Goal: Information Seeking & Learning: Learn about a topic

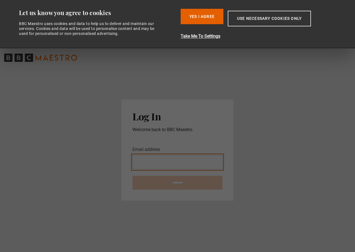
type input "**********"
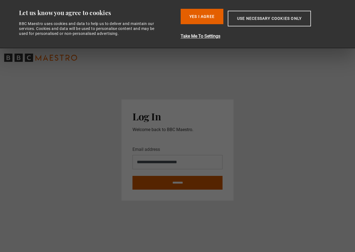
click at [182, 184] on input "********" at bounding box center [177, 183] width 90 height 14
type input "**********"
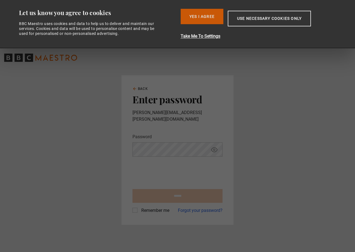
click at [210, 12] on button "Yes I Agree" at bounding box center [201, 16] width 43 height 15
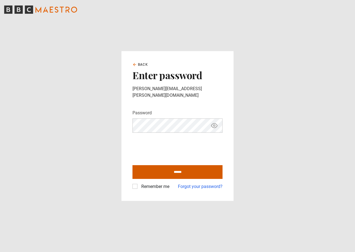
click at [172, 170] on input "******" at bounding box center [177, 172] width 90 height 14
type input "**********"
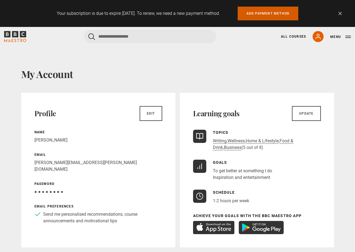
click at [274, 14] on link "Add payment method" at bounding box center [267, 14] width 61 height 14
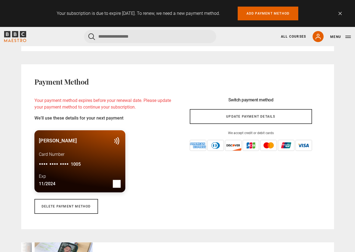
scroll to position [500, 0]
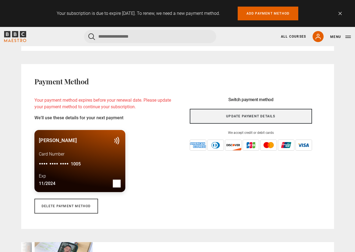
click at [240, 116] on link "Update payment details" at bounding box center [251, 116] width 122 height 15
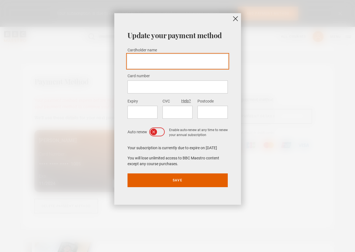
click at [160, 56] on input "Cardholder name *" at bounding box center [177, 61] width 100 height 14
type input "*"
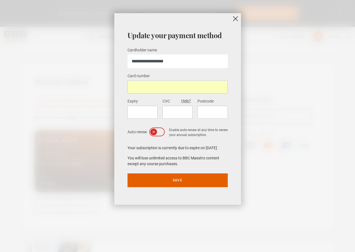
click at [135, 107] on div at bounding box center [142, 112] width 30 height 13
click at [182, 108] on div at bounding box center [177, 112] width 30 height 13
click at [213, 108] on div at bounding box center [212, 112] width 30 height 13
click at [176, 180] on button "Save" at bounding box center [177, 181] width 100 height 14
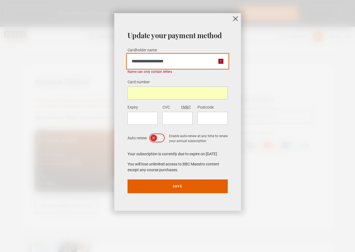
click at [160, 61] on input "**********" at bounding box center [177, 61] width 100 height 14
type input "**********"
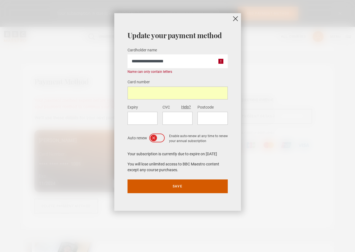
click at [175, 184] on button "Save" at bounding box center [177, 187] width 100 height 14
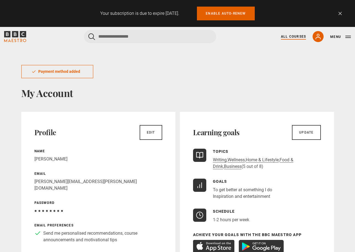
click at [292, 37] on link "All Courses" at bounding box center [293, 36] width 25 height 5
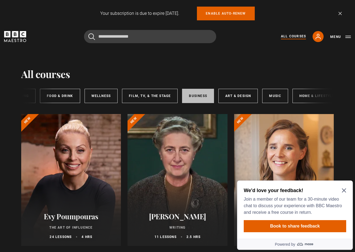
scroll to position [0, 72]
click at [204, 97] on link "Business" at bounding box center [198, 96] width 32 height 14
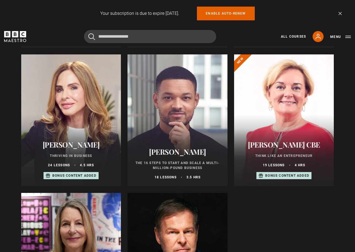
scroll to position [199, 0]
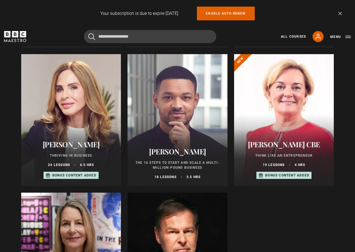
click at [76, 176] on p "Bonus content added" at bounding box center [74, 175] width 44 height 5
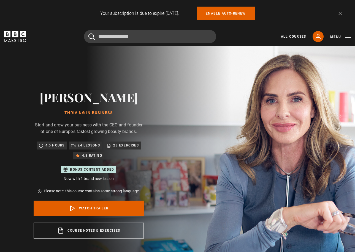
click at [90, 169] on p "Bonus content added" at bounding box center [92, 169] width 44 height 5
drag, startPoint x: 85, startPoint y: 179, endPoint x: 95, endPoint y: 177, distance: 10.0
click at [85, 179] on p "Now with 1 brand new lesson" at bounding box center [89, 179] width 110 height 6
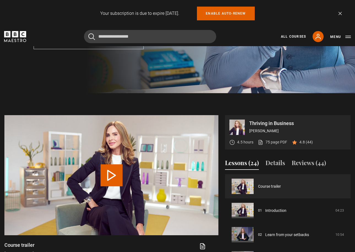
scroll to position [190, 0]
click at [239, 164] on button "Lessons (24)" at bounding box center [242, 164] width 34 height 12
click at [240, 163] on button "Lessons (24)" at bounding box center [242, 164] width 34 height 12
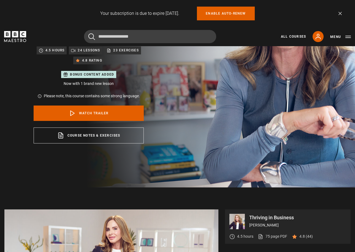
scroll to position [94, 0]
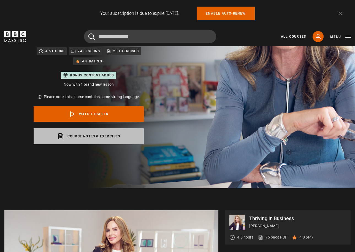
click at [115, 139] on link "Course notes & exercises opens in a new tab" at bounding box center [89, 136] width 110 height 16
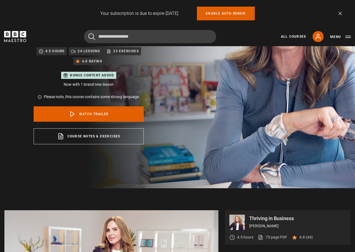
click at [88, 77] on p "Bonus content added" at bounding box center [92, 75] width 44 height 5
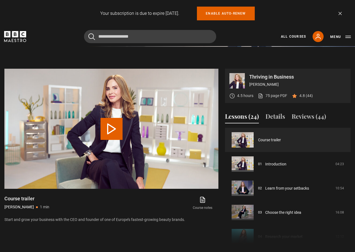
scroll to position [237, 0]
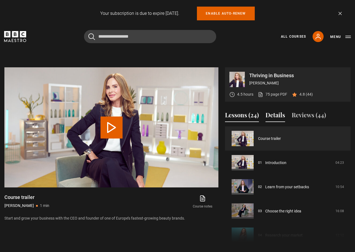
click at [278, 117] on button "Details" at bounding box center [275, 117] width 20 height 12
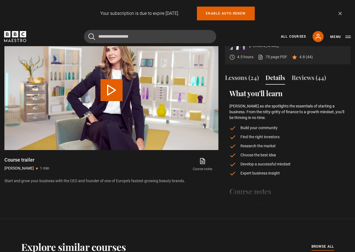
scroll to position [275, 0]
click at [311, 76] on button "Reviews (44)" at bounding box center [308, 79] width 34 height 12
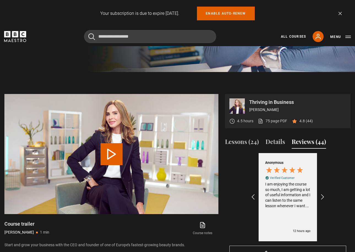
scroll to position [209, 0]
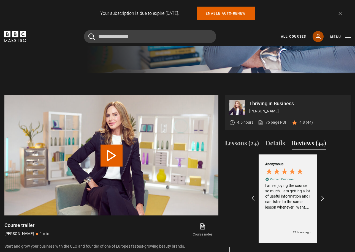
click at [320, 35] on icon at bounding box center [317, 36] width 7 height 7
click at [282, 123] on link "75 page PDF (opens in new tab)" at bounding box center [271, 123] width 29 height 6
click at [239, 139] on button "Lessons (24)" at bounding box center [242, 145] width 34 height 12
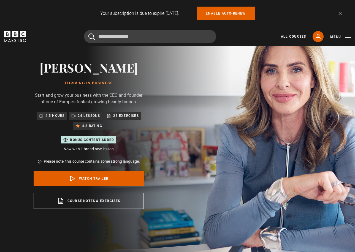
scroll to position [29, 0]
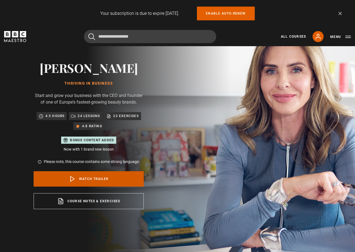
click at [80, 176] on link "Watch Trailer" at bounding box center [89, 178] width 110 height 15
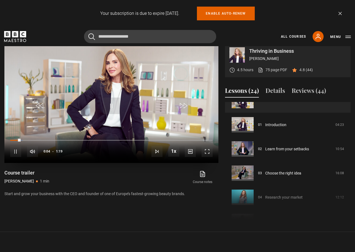
scroll to position [261, 0]
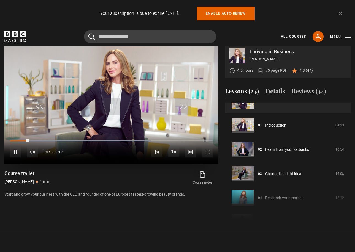
click at [13, 151] on span "Video Player" at bounding box center [15, 152] width 11 height 11
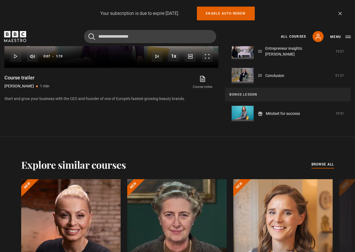
scroll to position [357, 0]
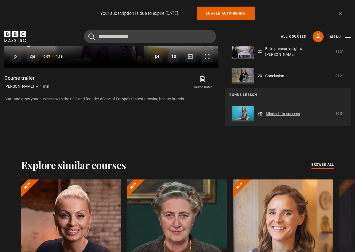
click at [283, 115] on link "Mindset for success" at bounding box center [282, 114] width 34 height 6
click at [282, 112] on link "Mindset for success" at bounding box center [282, 114] width 34 height 6
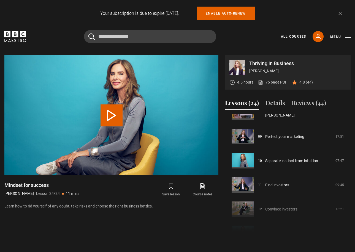
scroll to position [206, 0]
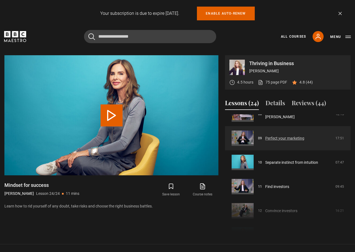
click at [287, 140] on link "Perfect your marketing" at bounding box center [284, 139] width 39 height 6
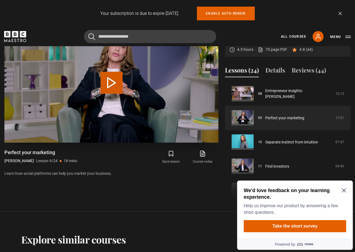
click at [112, 82] on button "Play Lesson Perfect your marketing" at bounding box center [111, 83] width 22 height 22
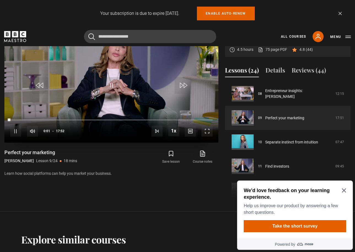
click at [208, 130] on span "Video Player" at bounding box center [206, 131] width 11 height 11
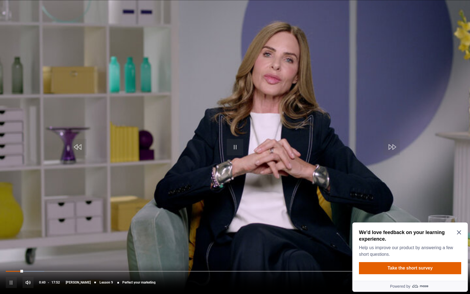
click at [306, 252] on div "10s Skip Back 10 seconds Pause 10s Skip Forward 10 seconds Loaded : 8.39% 10:42…" at bounding box center [235, 278] width 470 height 31
click at [10, 252] on span "Video Player" at bounding box center [11, 282] width 11 height 11
click at [237, 148] on span "Video Player" at bounding box center [235, 147] width 17 height 17
click at [15, 252] on div "10s Skip Back 10 seconds Pause 10s Skip Forward 10 seconds Loaded : 8.84% 00:58…" at bounding box center [235, 278] width 470 height 31
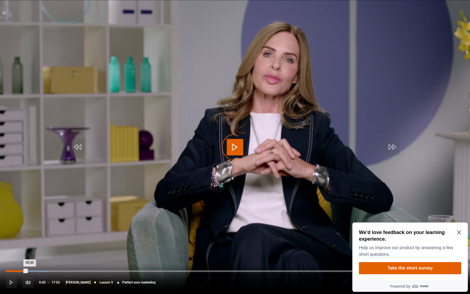
drag, startPoint x: 24, startPoint y: 270, endPoint x: 12, endPoint y: 270, distance: 11.3
click at [13, 252] on div "10s Skip Back 10 seconds Play 10s Skip Forward 10 seconds Loaded : 9.30% 00:27 …" at bounding box center [235, 278] width 470 height 31
click at [111, 252] on div "Loaded : 28.54% 04:05 04:15" at bounding box center [235, 271] width 459 height 2
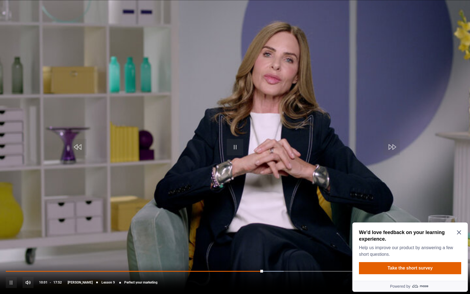
click at [236, 145] on span "Video Player" at bounding box center [235, 147] width 17 height 17
click at [10, 252] on span "Video Player" at bounding box center [11, 282] width 11 height 11
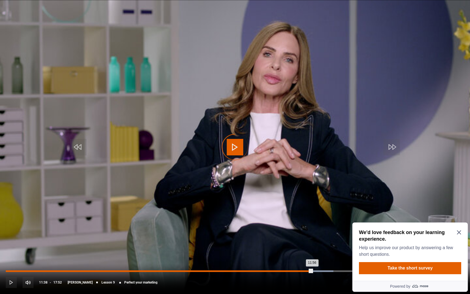
click at [305, 252] on div "Loaded : 71.43% 11:38 11:56" at bounding box center [235, 271] width 459 height 2
click at [300, 252] on div "Loaded : 71.80% 11:28 11:39" at bounding box center [235, 271] width 459 height 2
click at [294, 252] on div "Loaded : 71.80% 11:13 11:28" at bounding box center [235, 271] width 459 height 2
click at [292, 252] on div "11:09" at bounding box center [292, 271] width 1 height 2
click at [288, 252] on div "Loaded : 63.50% 11:00 10:59" at bounding box center [235, 271] width 459 height 2
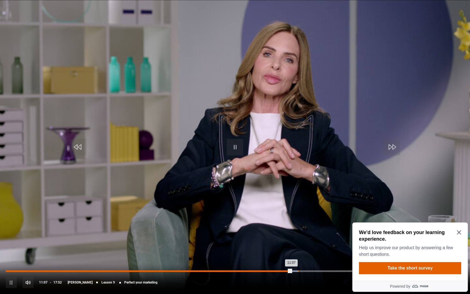
click at [298, 252] on div "11:23" at bounding box center [298, 271] width 1 height 2
click at [304, 252] on div "10s Skip Back 10 seconds Pause 10s Skip Forward 10 seconds Loaded : 64.96% 11:4…" at bounding box center [235, 278] width 470 height 31
click at [303, 252] on div "Loaded : 65.74% 11:34 11:27" at bounding box center [235, 271] width 459 height 2
click at [307, 252] on div "Loaded : 65.78% 11:44 11:36" at bounding box center [235, 271] width 459 height 2
click at [311, 252] on div "11:52" at bounding box center [311, 271] width 1 height 2
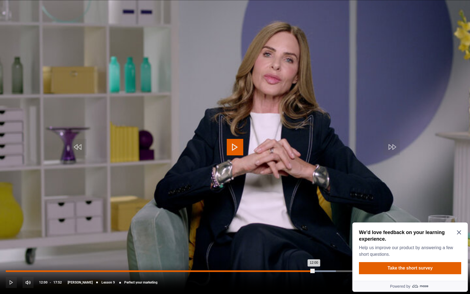
click at [314, 252] on div "Loaded : 72.00% 12:00 12:00" at bounding box center [235, 271] width 459 height 2
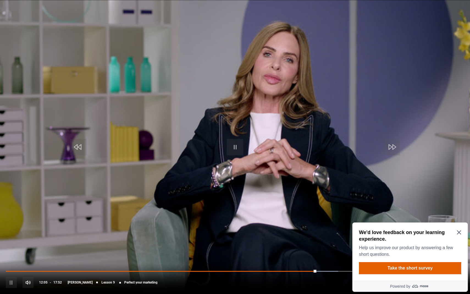
click at [311, 252] on div "10s Skip Back 10 seconds Pause 10s Skip Forward 10 seconds Loaded : 72.46% 11:5…" at bounding box center [235, 278] width 470 height 31
click at [311, 252] on div "Loaded : 72.46% 11:53 12:06" at bounding box center [235, 271] width 459 height 2
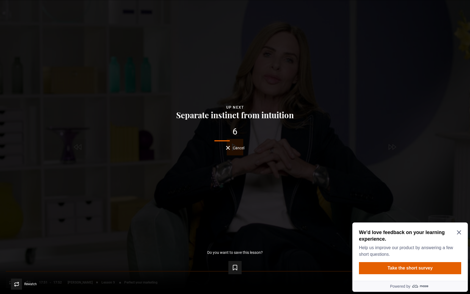
click at [233, 149] on span "Cancel" at bounding box center [239, 148] width 12 height 4
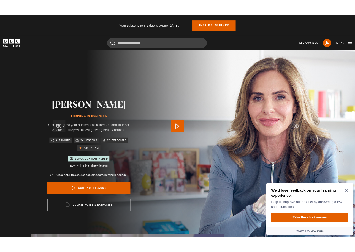
scroll to position [282, 0]
